Goal: Task Accomplishment & Management: Manage account settings

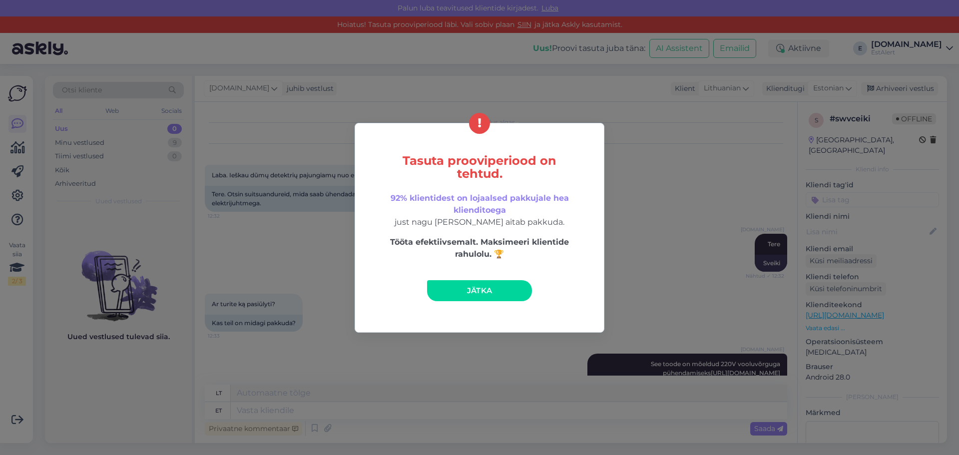
scroll to position [399, 0]
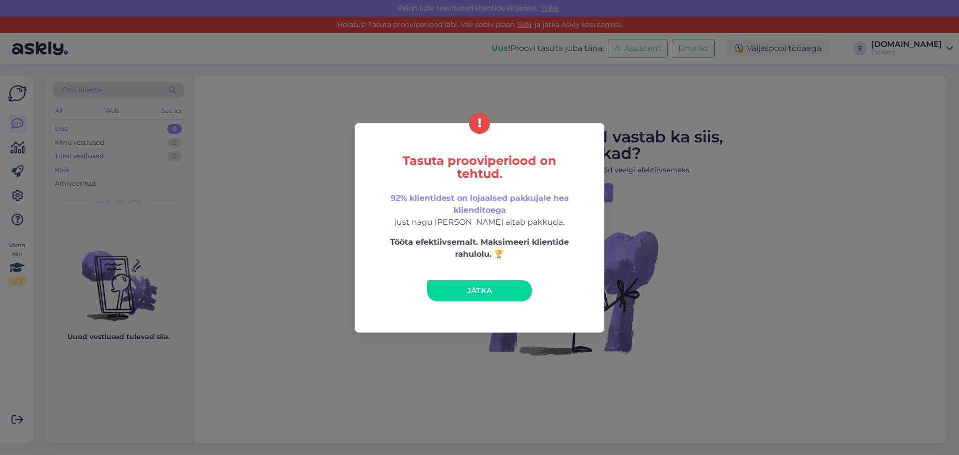
click at [489, 285] on link "Jätka" at bounding box center [479, 290] width 105 height 21
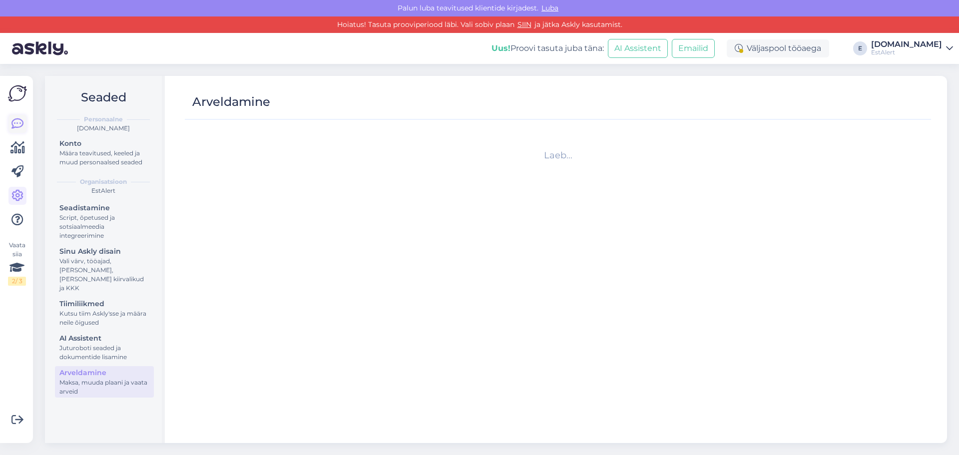
click at [22, 121] on icon at bounding box center [17, 124] width 12 height 12
